Goal: Information Seeking & Learning: Learn about a topic

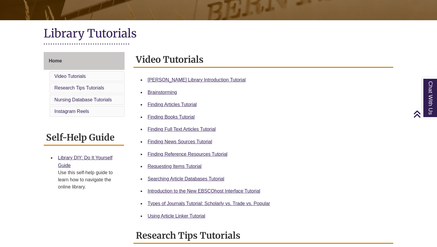
scroll to position [115, 0]
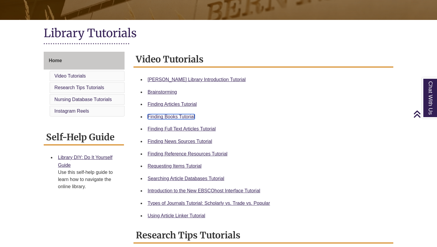
click at [177, 115] on link "Finding Books Tutorial" at bounding box center [171, 116] width 47 height 5
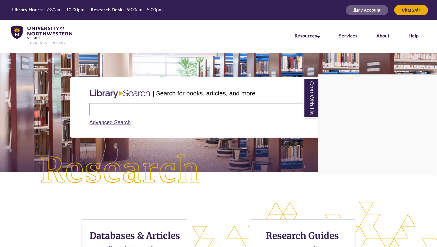
click at [136, 109] on div "Chat With Us" at bounding box center [218, 123] width 437 height 247
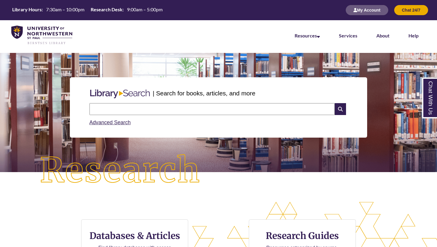
click at [146, 109] on input "text" at bounding box center [212, 109] width 245 height 12
type input "**********"
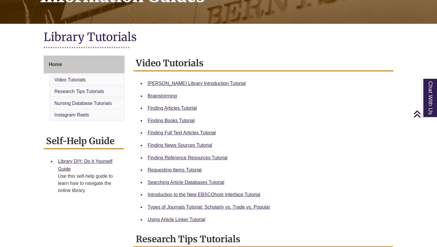
scroll to position [116, 0]
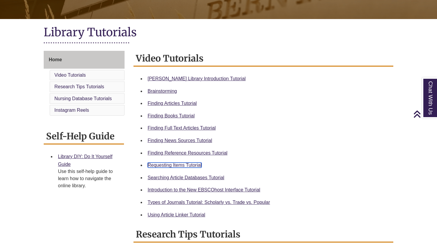
click at [180, 164] on link "Requesting Items Tutorial" at bounding box center [175, 165] width 54 height 5
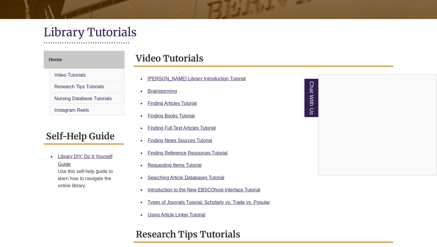
click at [200, 205] on div "Chat With Us" at bounding box center [218, 123] width 437 height 247
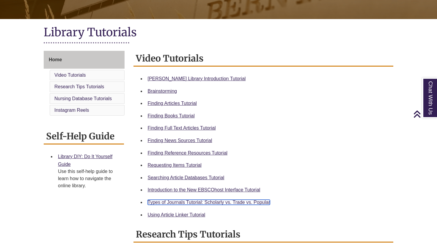
click at [197, 203] on link "Types of Journals Tutorial: Scholarly vs. Trade vs. Popular" at bounding box center [209, 202] width 123 height 5
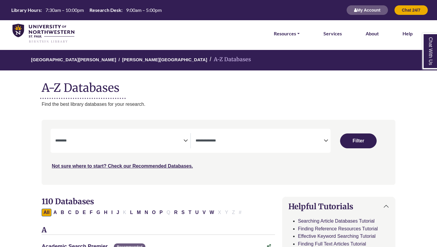
select select "Database Subject Filter"
select select "Database Types Filter"
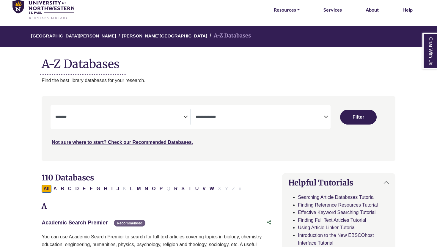
scroll to position [42, 0]
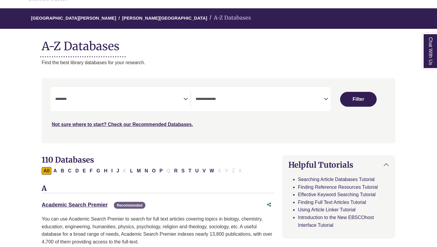
click at [188, 100] on div "**********" at bounding box center [122, 99] width 135 height 15
click at [187, 99] on icon "Search filters" at bounding box center [185, 98] width 4 height 9
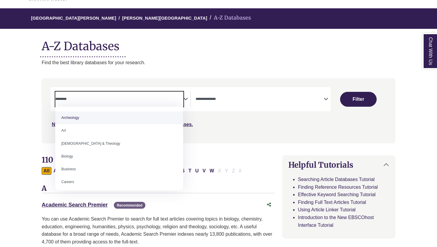
click at [193, 80] on nav "**********" at bounding box center [219, 110] width 354 height 65
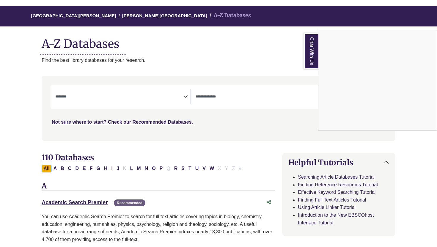
scroll to position [43, 0]
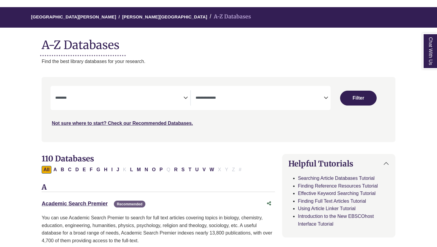
click at [183, 96] on icon "Search filters" at bounding box center [185, 96] width 4 height 9
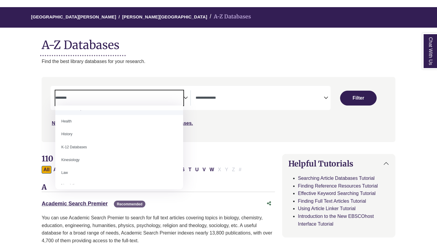
scroll to position [266, 0]
select select "*****"
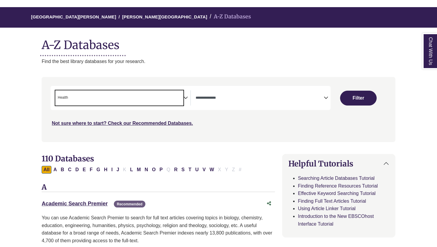
scroll to position [122, 0]
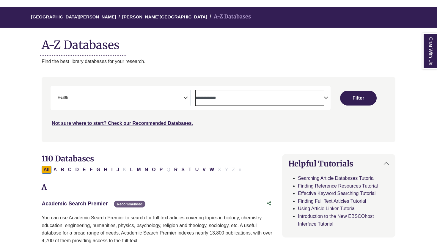
click at [222, 100] on textarea "Search" at bounding box center [260, 98] width 128 height 5
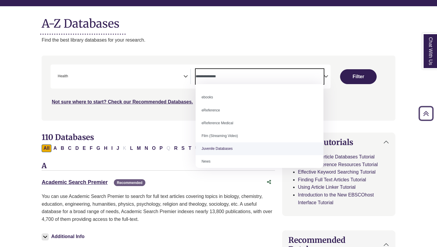
scroll to position [0, 0]
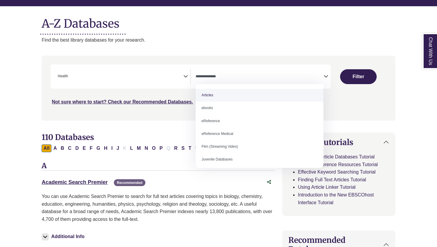
select select "*****"
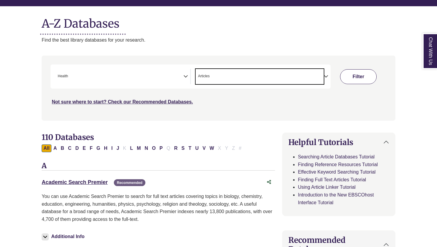
click at [369, 75] on button "Filter" at bounding box center [358, 76] width 37 height 15
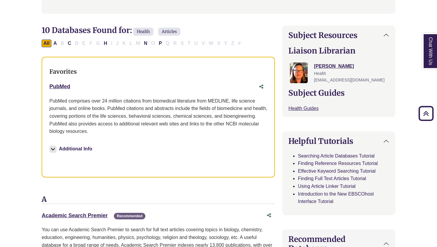
scroll to position [164, 0]
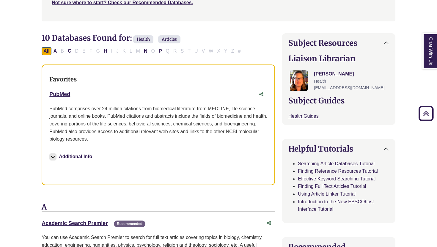
click at [54, 156] on img at bounding box center [52, 156] width 7 height 7
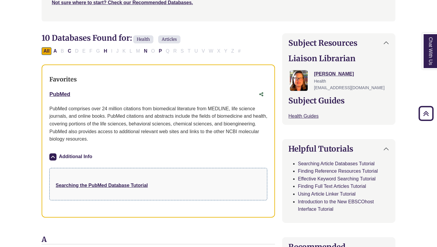
click at [53, 157] on img at bounding box center [52, 156] width 7 height 7
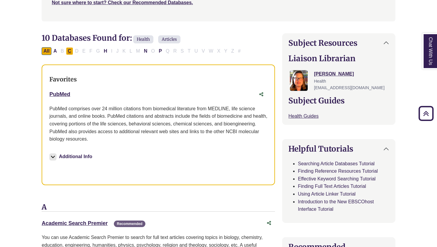
click at [69, 50] on button "C" at bounding box center [69, 51] width 7 height 8
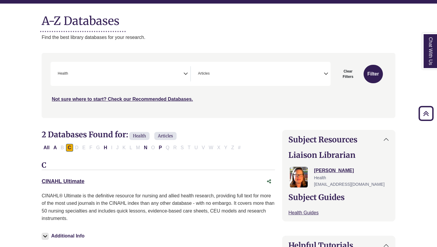
scroll to position [66, 0]
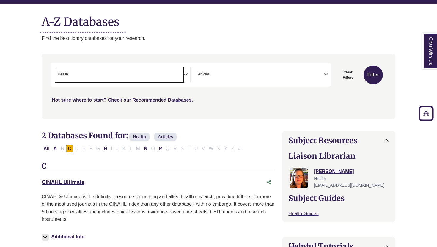
click at [96, 74] on span "× Health" at bounding box center [119, 74] width 128 height 15
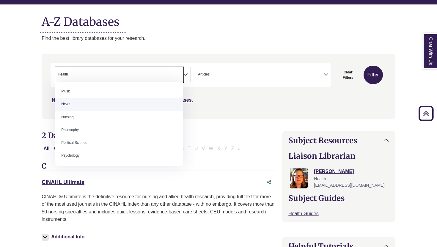
scroll to position [419, 0]
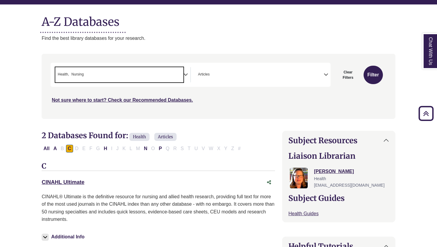
click at [166, 76] on span "× Health × Nursing" at bounding box center [119, 74] width 128 height 15
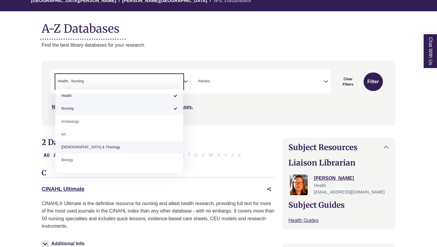
scroll to position [0, 0]
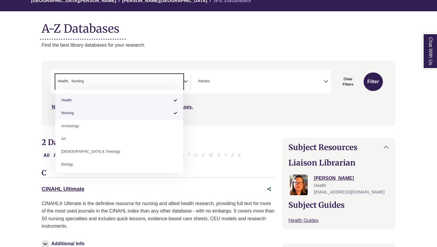
click at [229, 79] on span "× Articles" at bounding box center [260, 81] width 128 height 15
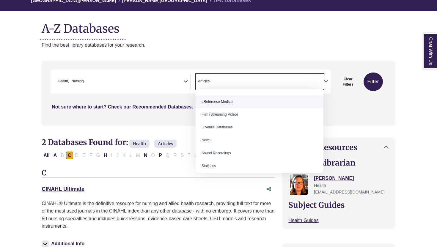
scroll to position [41, 0]
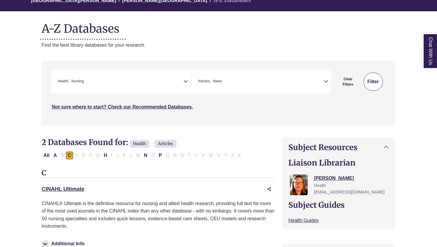
click at [379, 80] on button "Filter" at bounding box center [373, 82] width 19 height 18
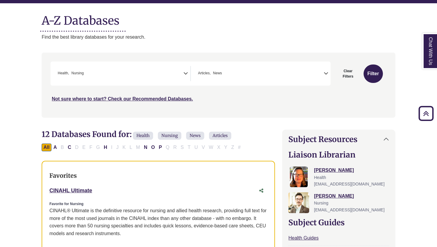
scroll to position [55, 0]
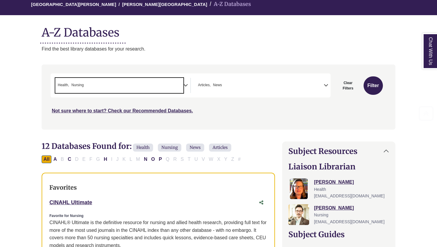
click at [179, 86] on span "× Health × Nursing" at bounding box center [119, 85] width 128 height 15
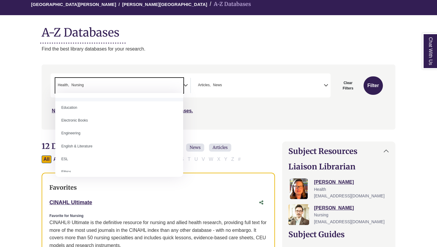
scroll to position [192, 0]
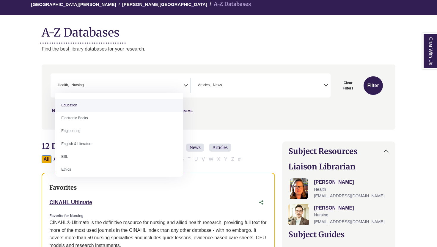
select select "*****"
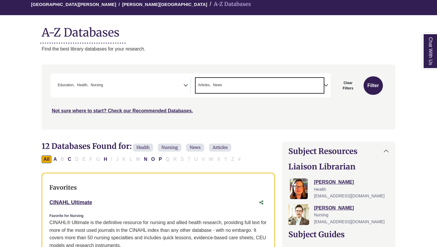
click at [224, 83] on span "Search filters" at bounding box center [224, 84] width 3 height 5
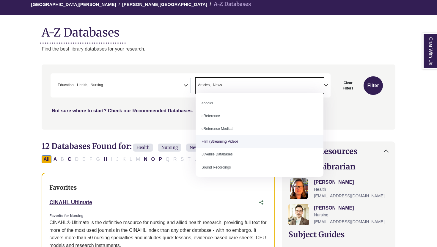
scroll to position [41, 0]
